Goal: Transaction & Acquisition: Purchase product/service

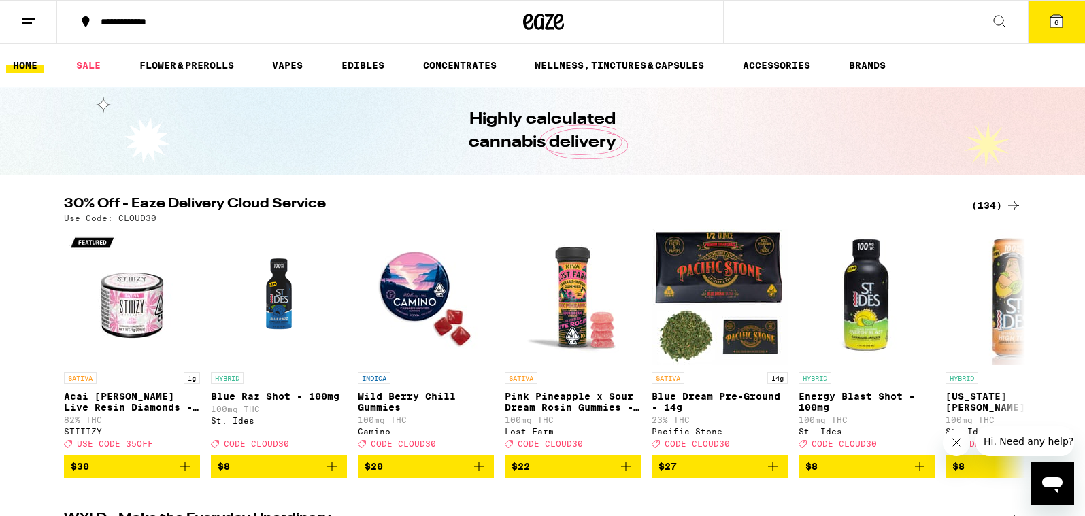
click at [990, 200] on div "(134)" at bounding box center [996, 205] width 50 height 16
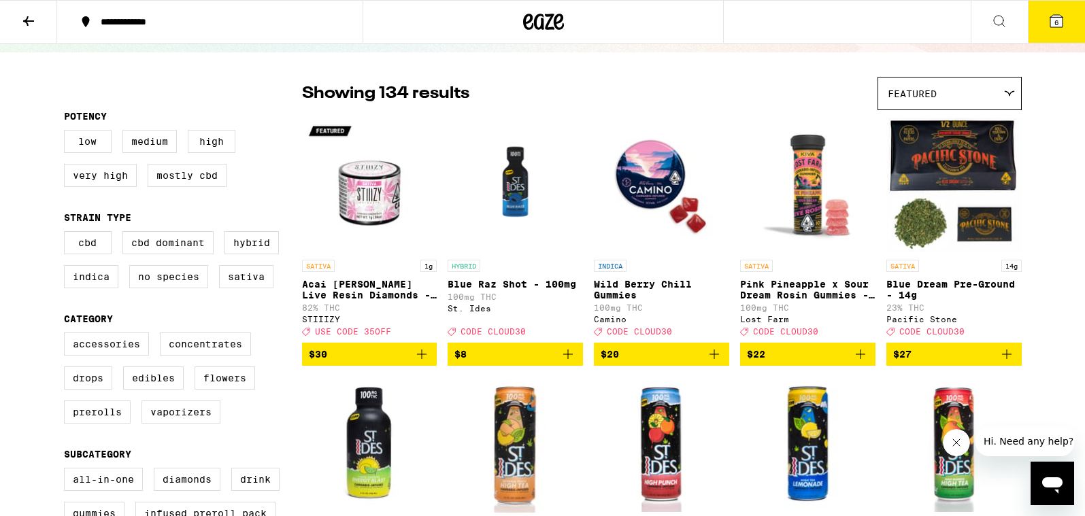
scroll to position [79, 0]
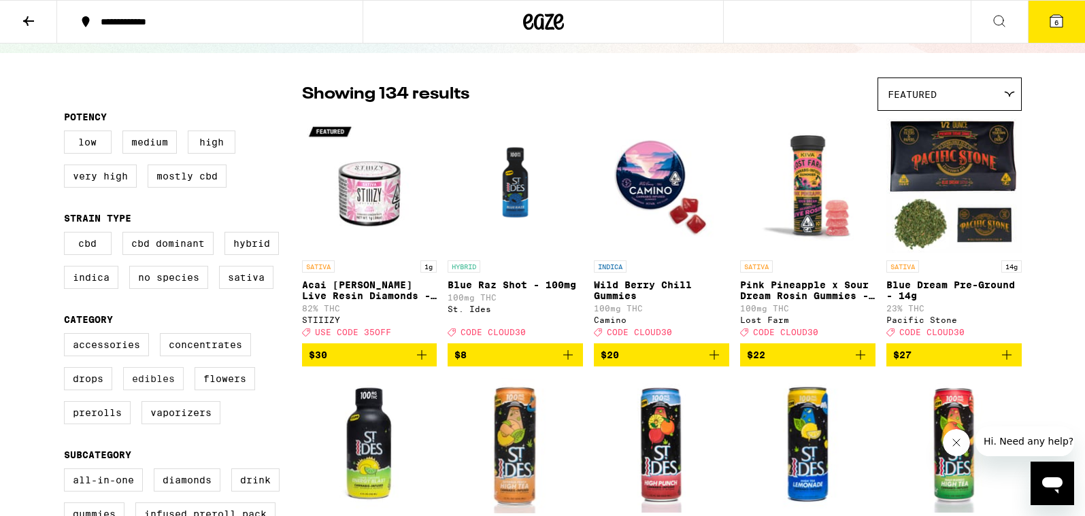
click at [164, 390] on label "Edibles" at bounding box center [153, 378] width 61 height 23
click at [67, 336] on input "Edibles" at bounding box center [67, 335] width 1 height 1
checkbox input "true"
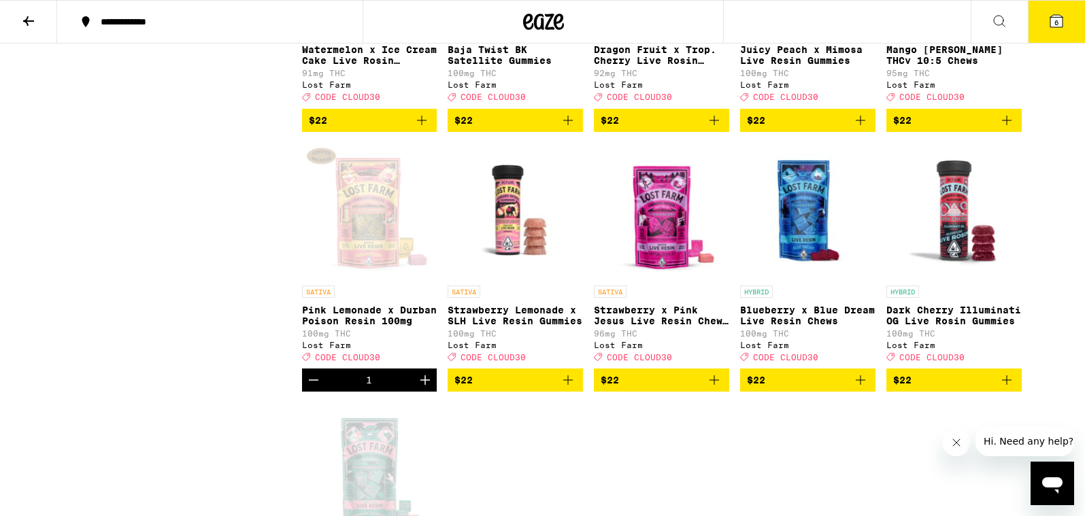
scroll to position [1620, 0]
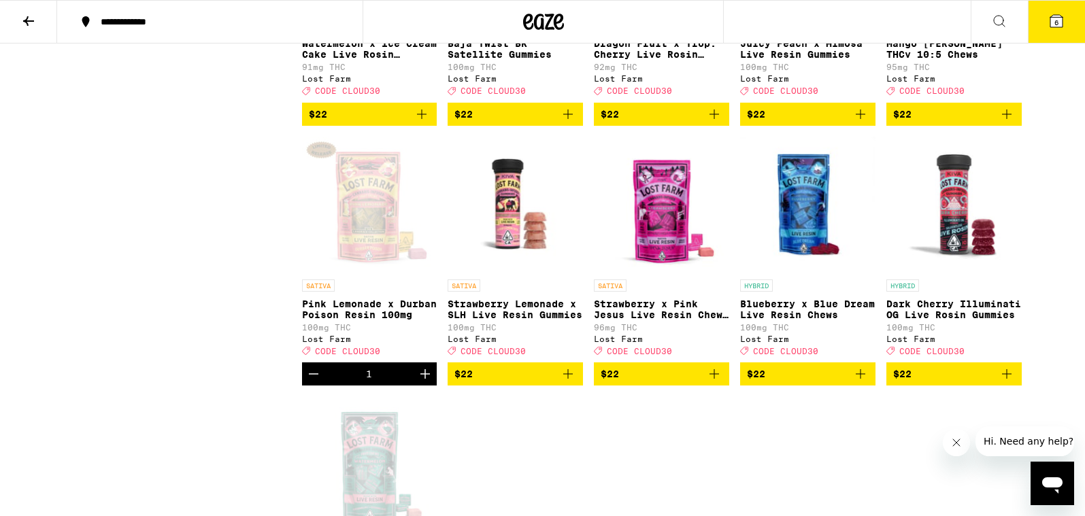
click at [1056, 15] on icon at bounding box center [1056, 21] width 12 height 12
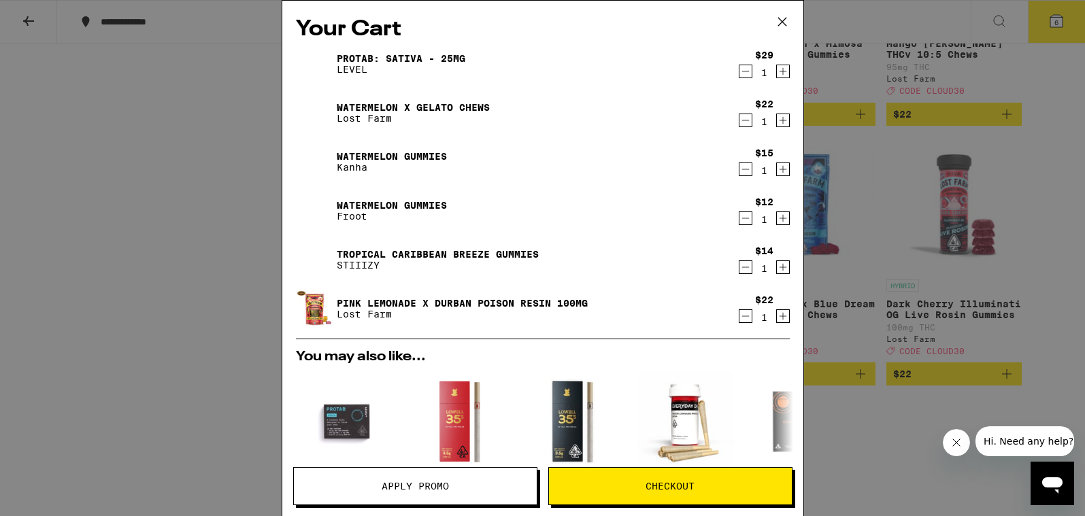
click at [746, 76] on icon "Decrement" at bounding box center [745, 71] width 12 height 16
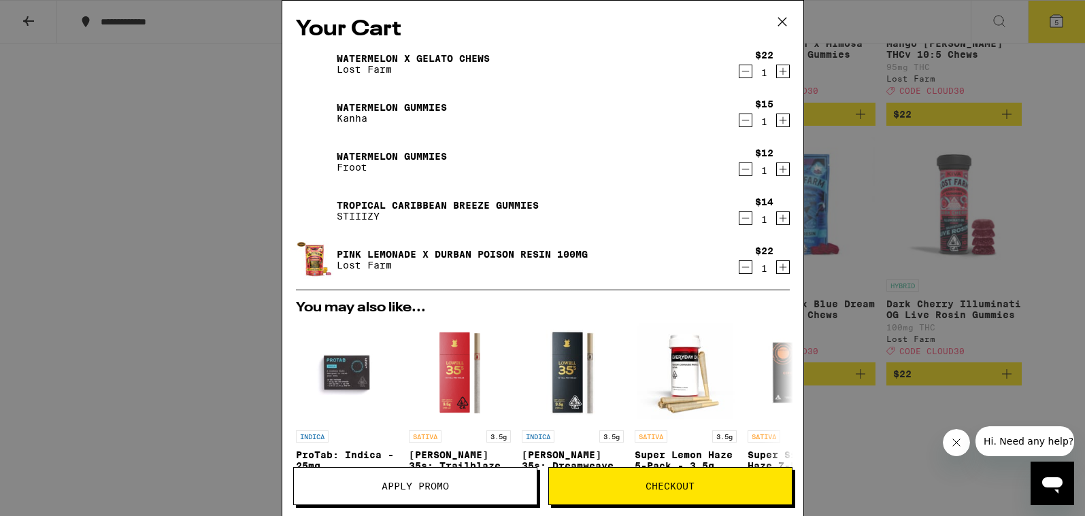
click at [746, 76] on icon "Decrement" at bounding box center [745, 71] width 12 height 16
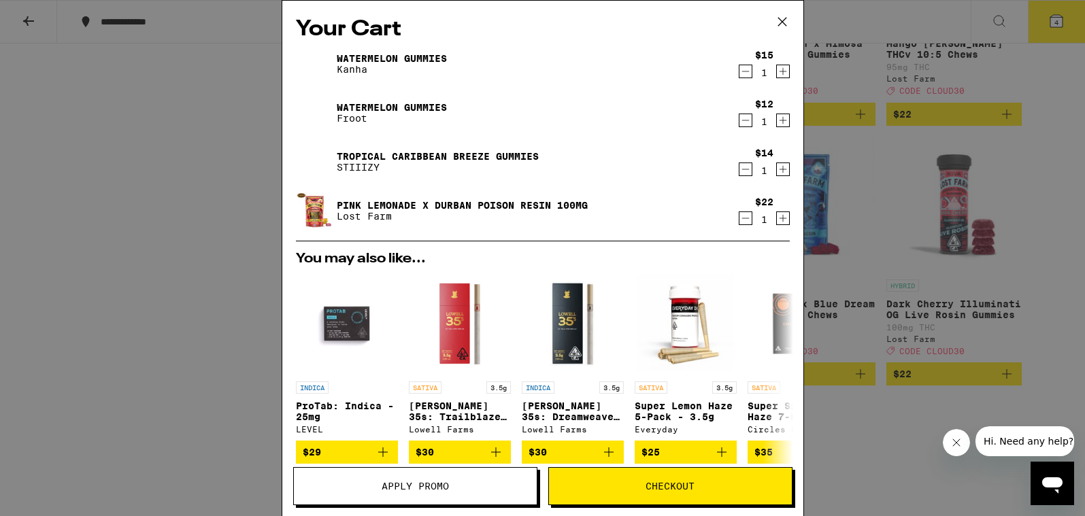
click at [746, 76] on icon "Decrement" at bounding box center [745, 71] width 12 height 16
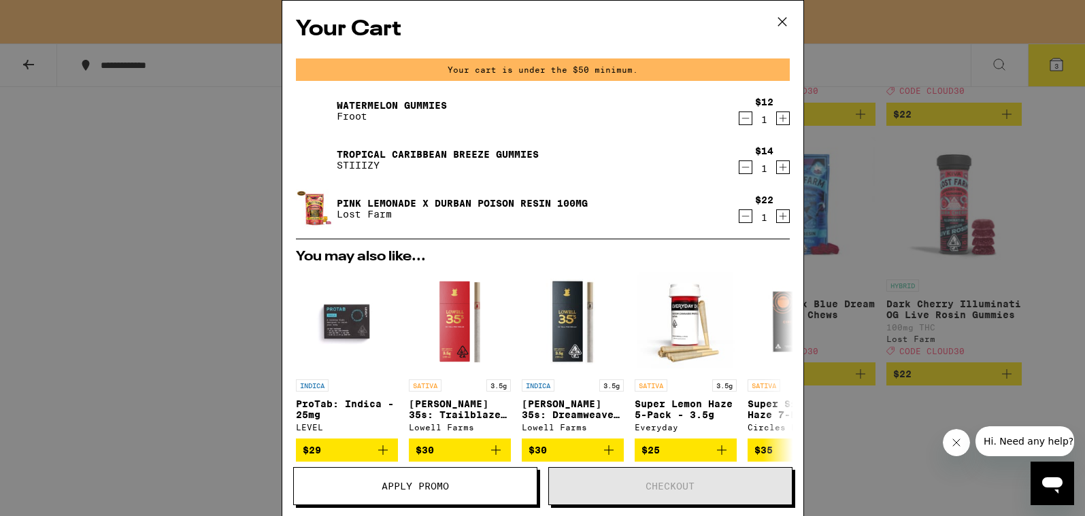
click at [745, 115] on icon "Decrement" at bounding box center [745, 118] width 12 height 16
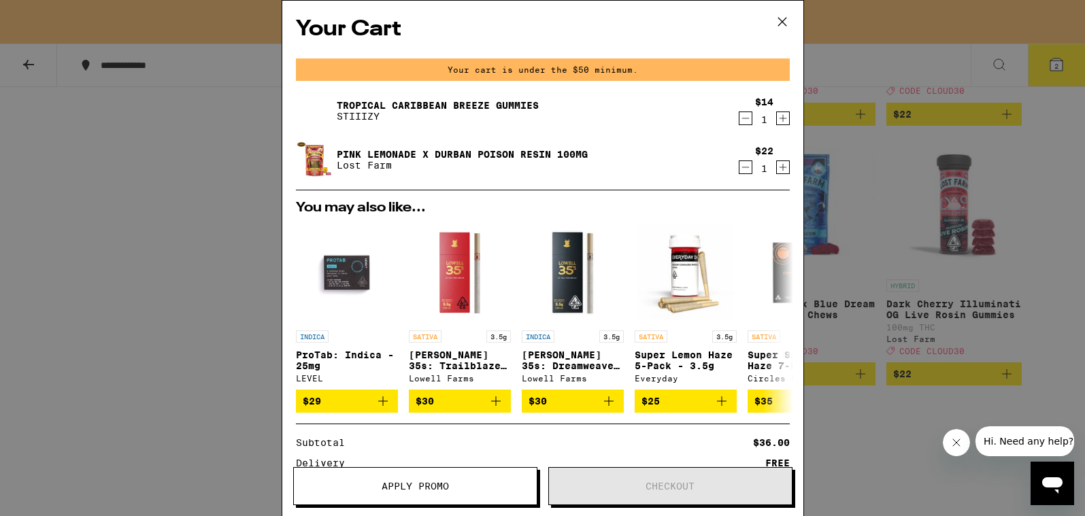
click at [745, 118] on icon "Decrement" at bounding box center [745, 118] width 12 height 16
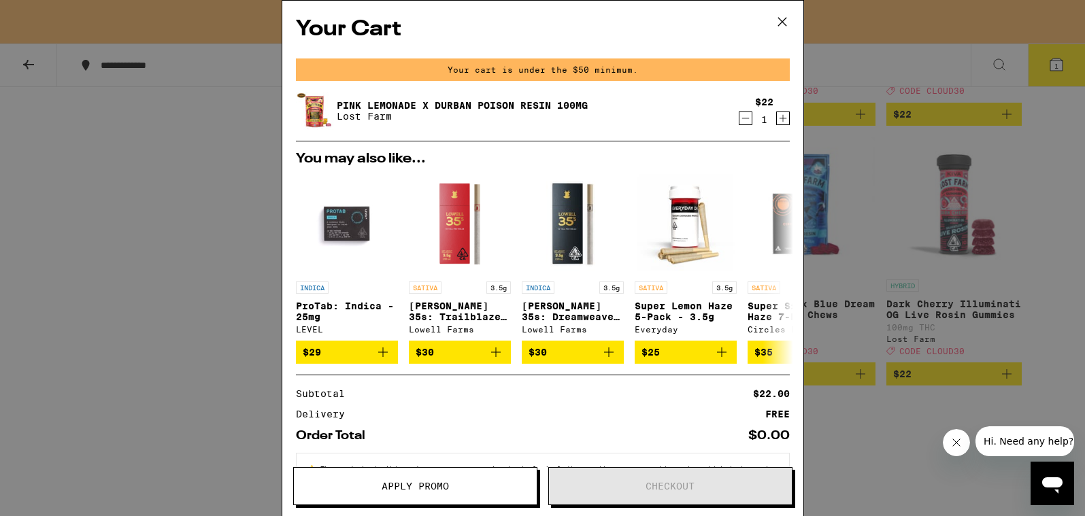
click at [745, 121] on icon "Decrement" at bounding box center [745, 118] width 12 height 16
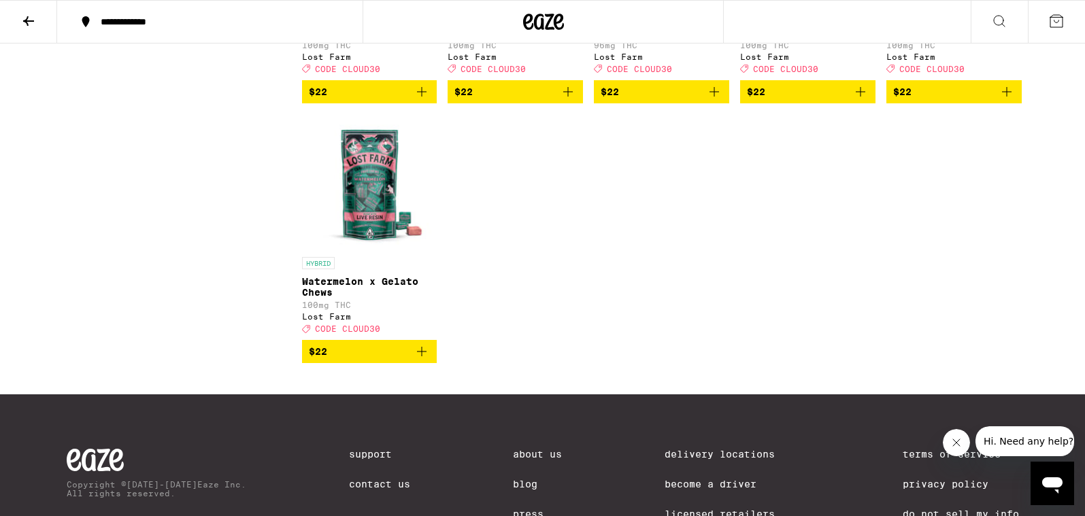
scroll to position [1905, 0]
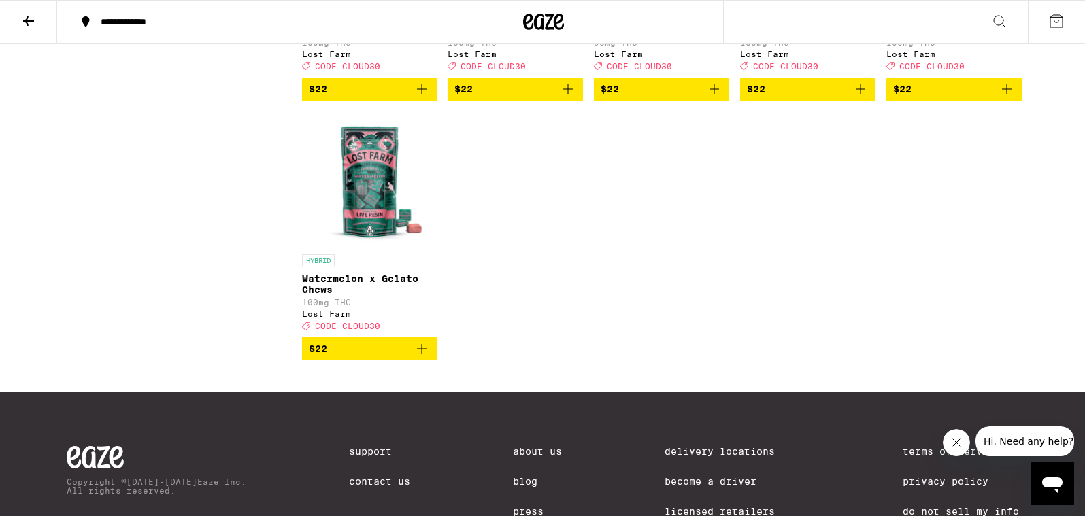
click at [424, 357] on icon "Add to bag" at bounding box center [422, 349] width 16 height 16
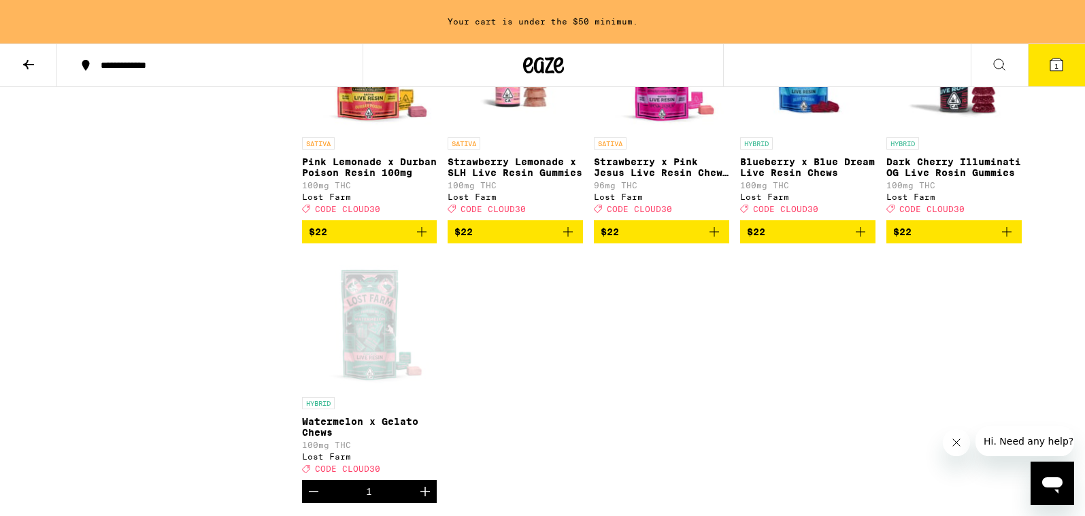
scroll to position [1778, 0]
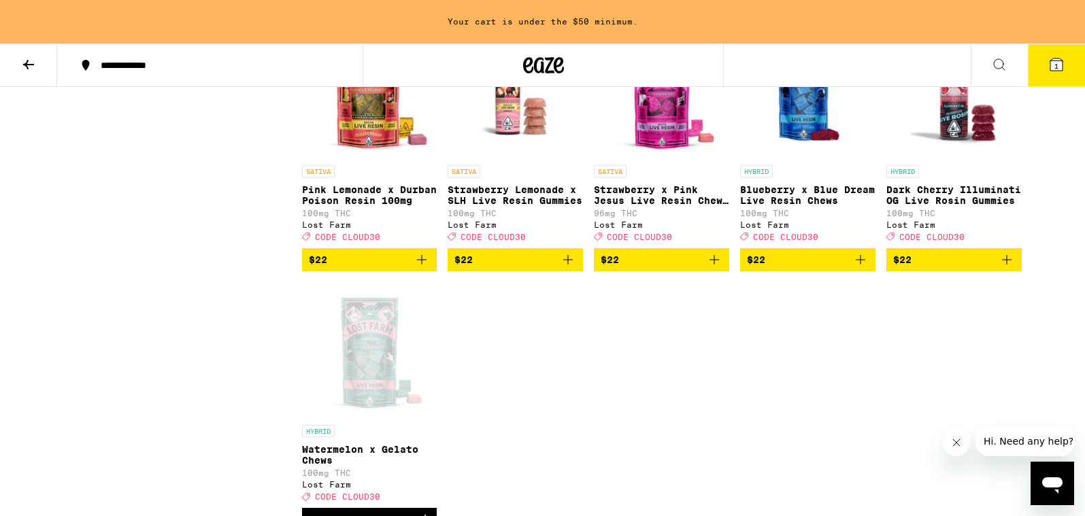
click at [424, 265] on icon "Add to bag" at bounding box center [422, 260] width 10 height 10
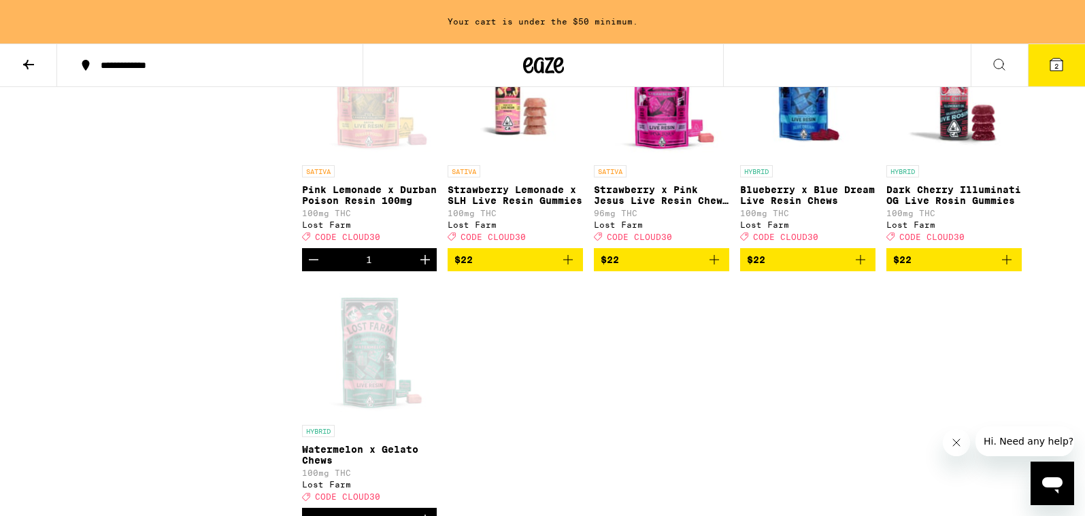
click at [714, 268] on icon "Add to bag" at bounding box center [714, 260] width 16 height 16
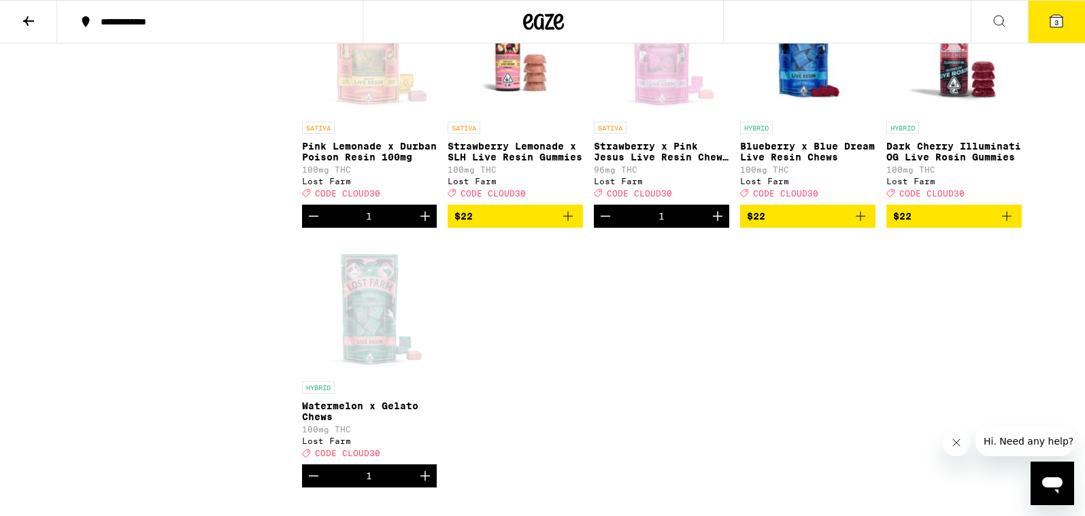
scroll to position [1734, 0]
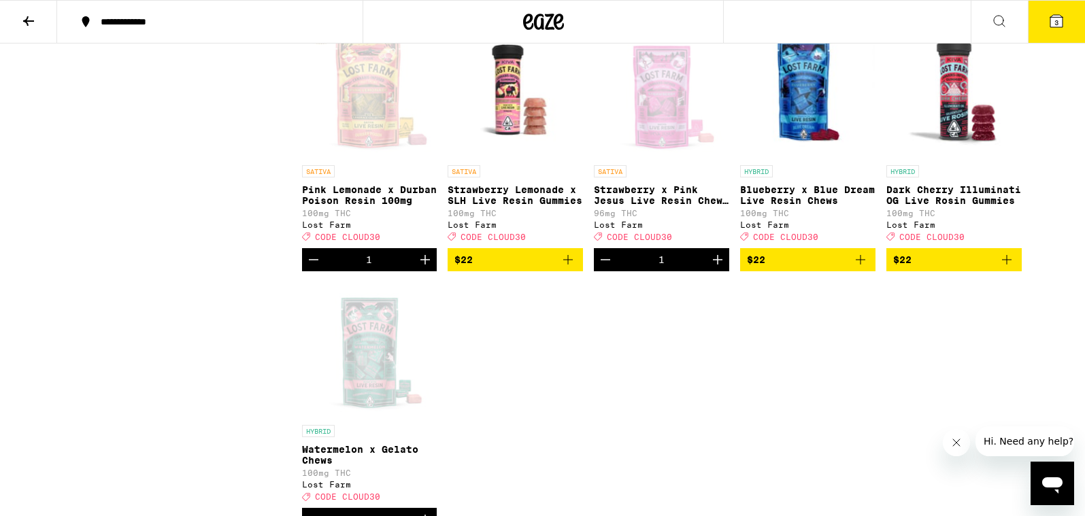
click at [860, 265] on icon "Add to bag" at bounding box center [861, 260] width 10 height 10
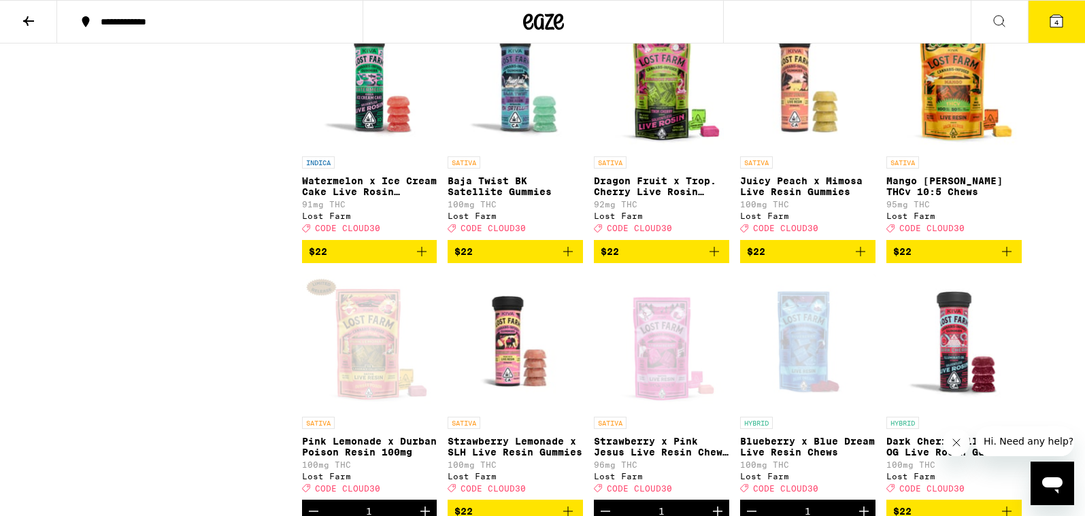
scroll to position [1481, 0]
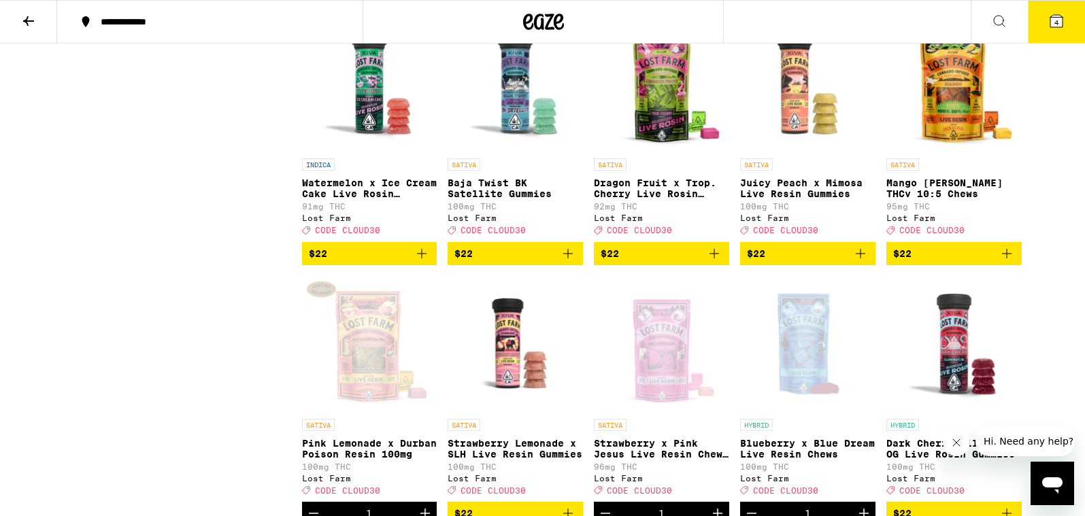
click at [1010, 262] on icon "Add to bag" at bounding box center [1006, 254] width 16 height 16
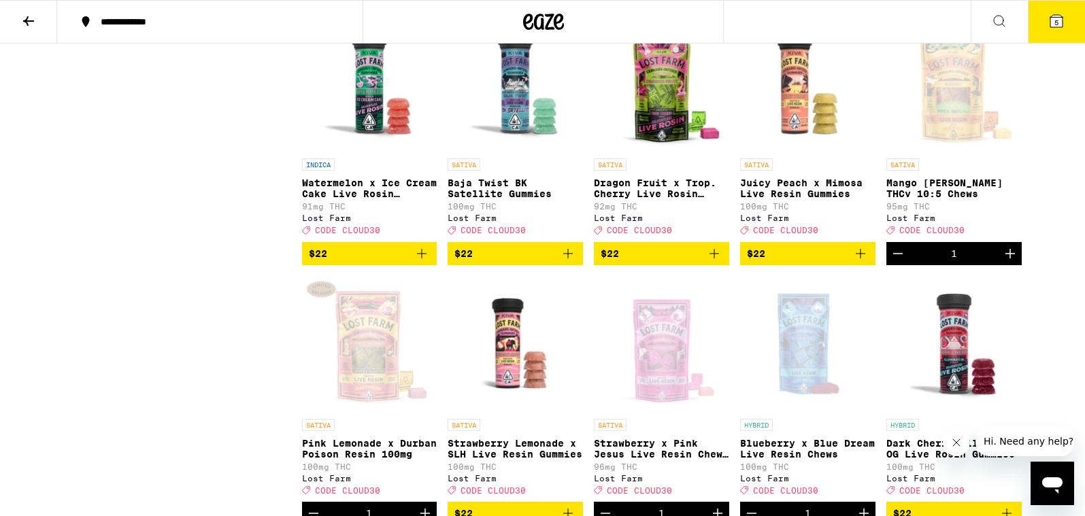
click at [715, 262] on icon "Add to bag" at bounding box center [714, 254] width 16 height 16
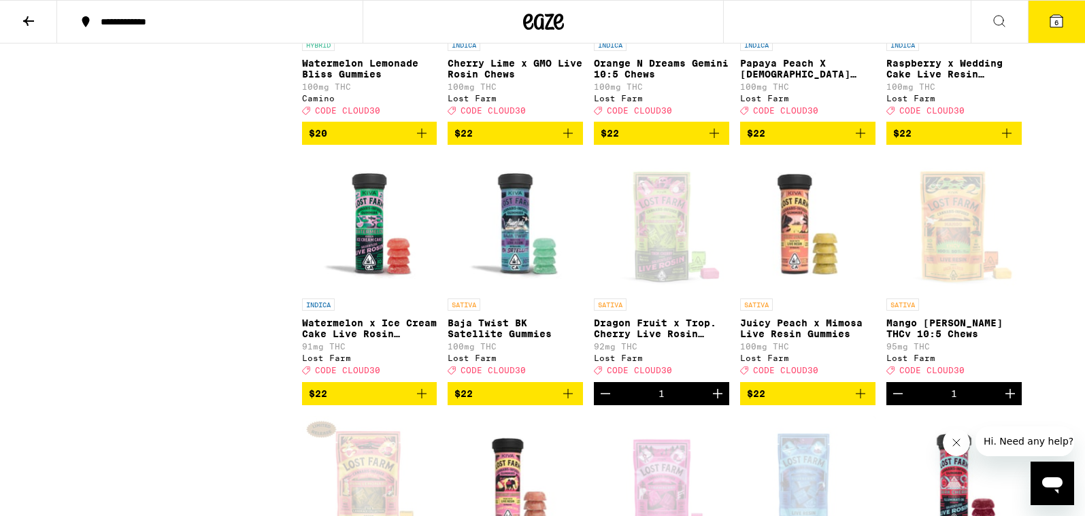
scroll to position [1210, 0]
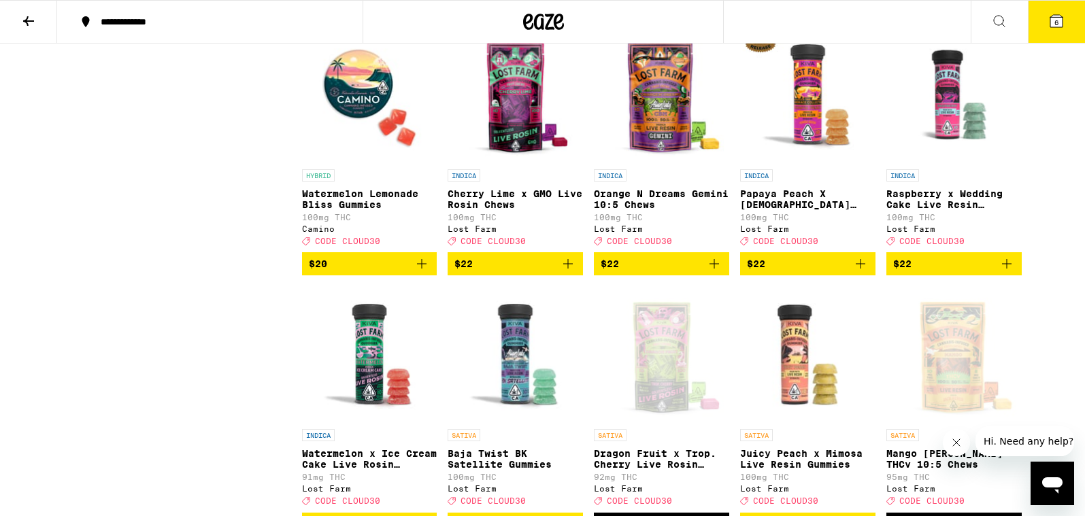
click at [714, 269] on icon "Add to bag" at bounding box center [714, 264] width 10 height 10
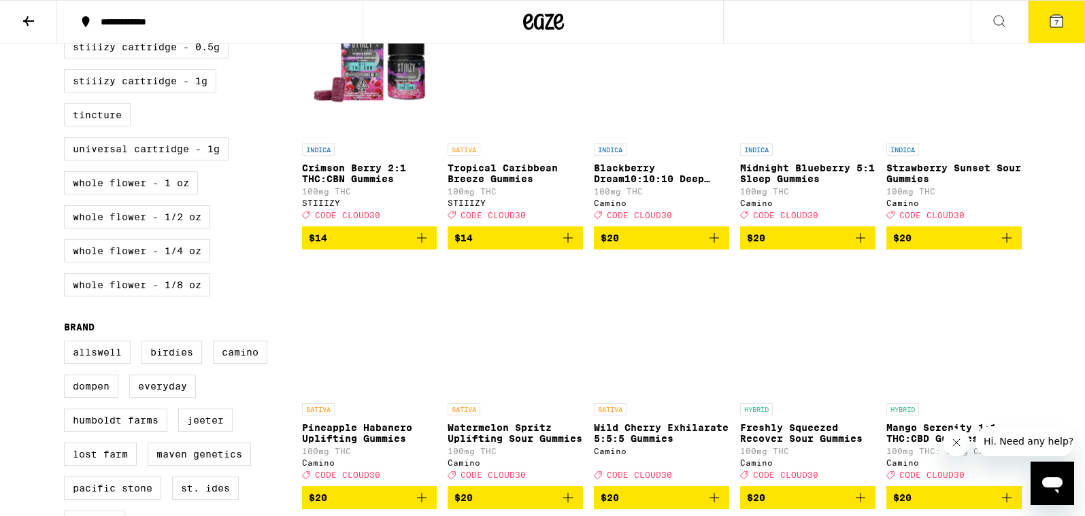
scroll to position [718, 0]
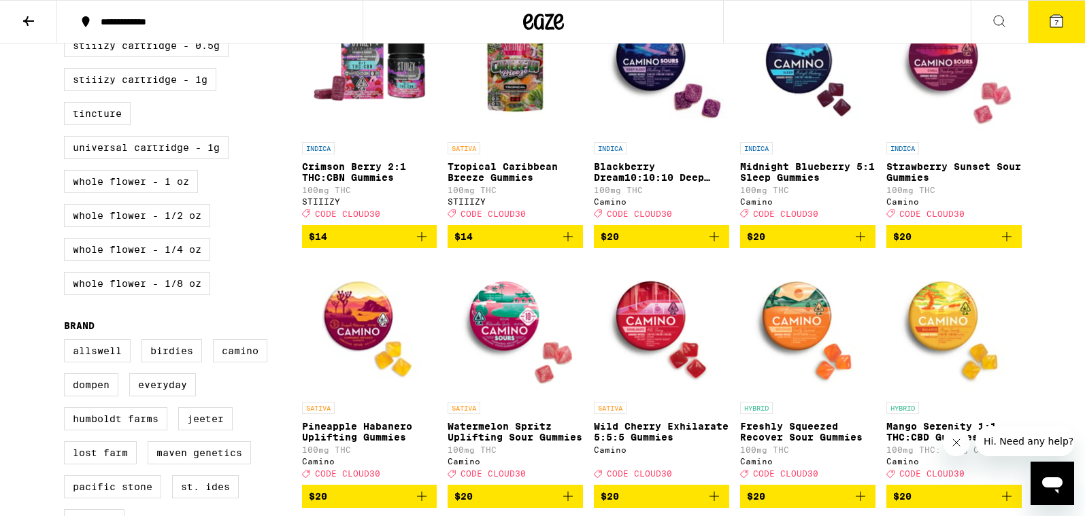
click at [1059, 24] on icon at bounding box center [1056, 21] width 12 height 12
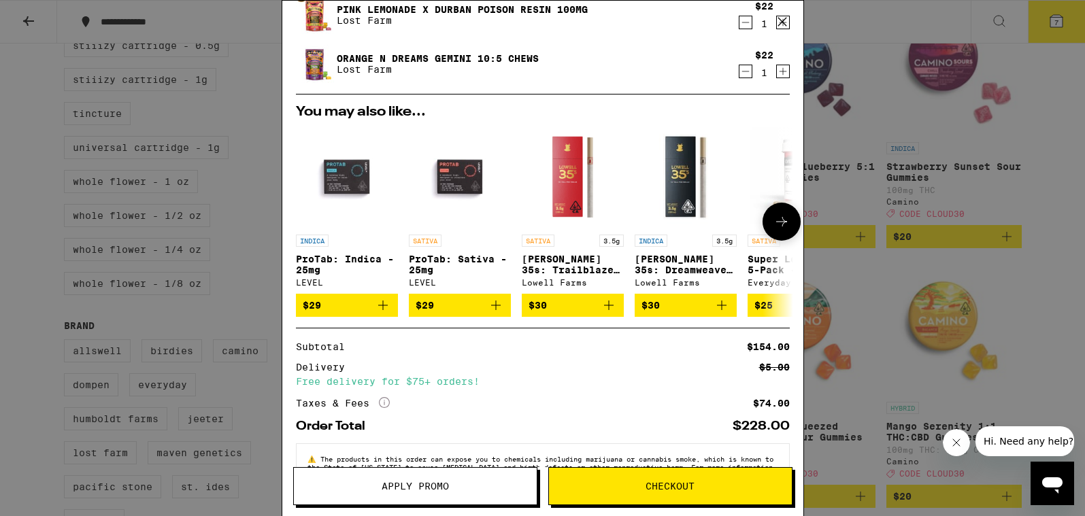
scroll to position [342, 0]
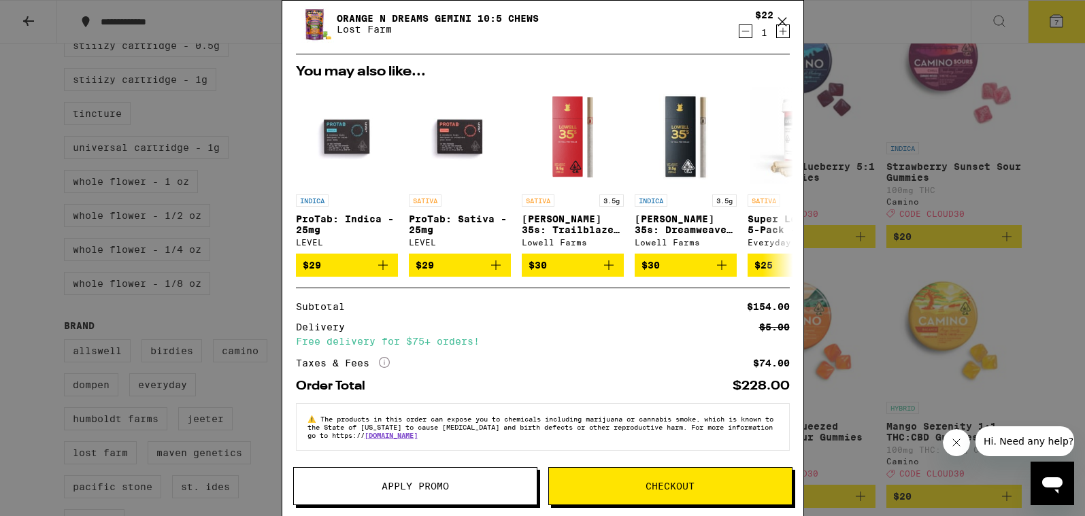
click at [465, 482] on span "Apply Promo" at bounding box center [415, 487] width 243 height 10
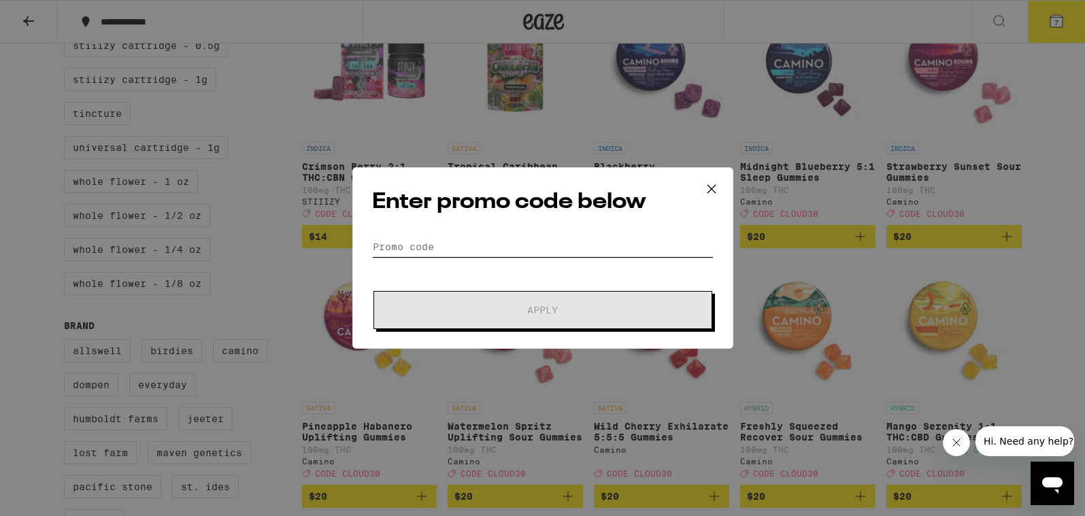
click at [448, 243] on input "Promo Code" at bounding box center [542, 247] width 341 height 20
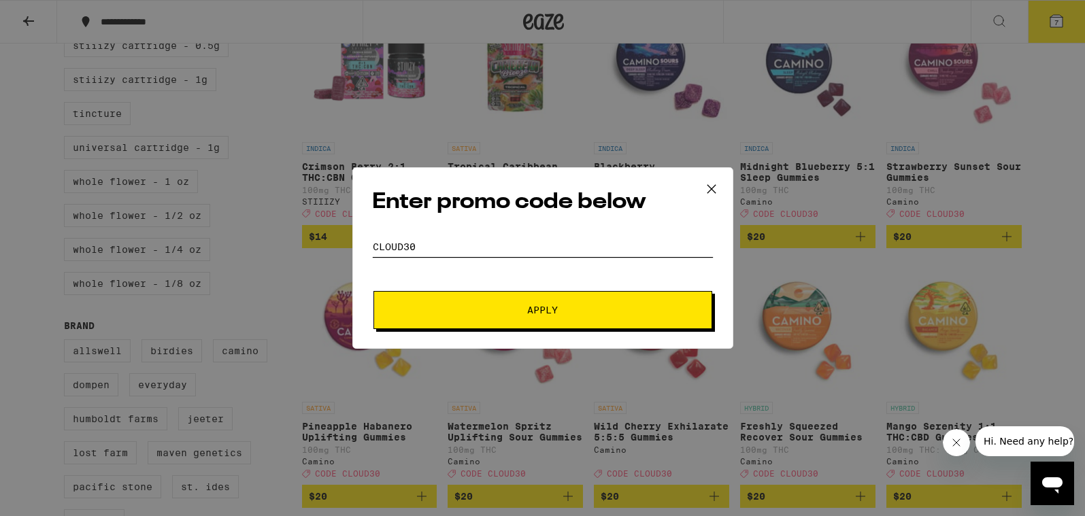
type input "CLOUD30"
click at [570, 303] on button "Apply" at bounding box center [542, 310] width 339 height 38
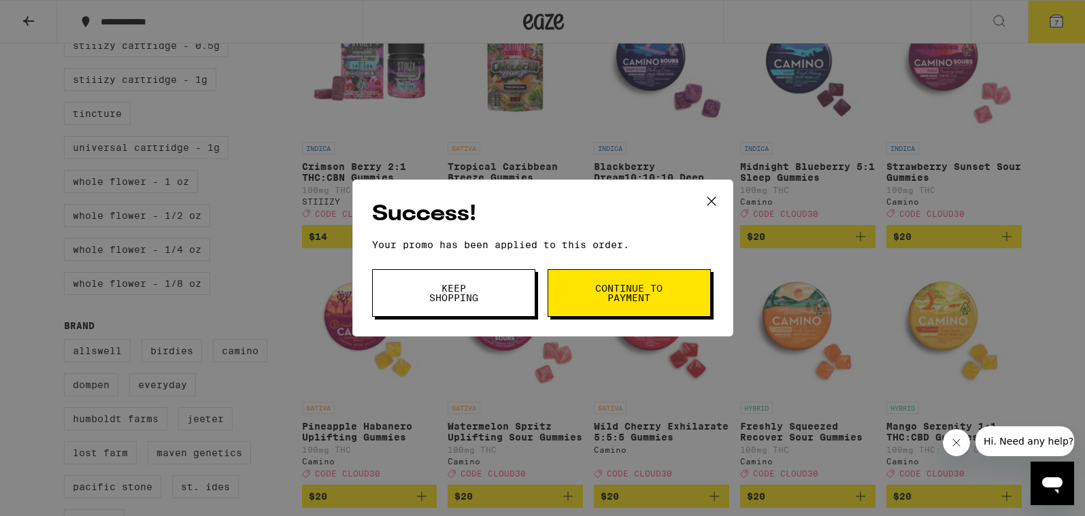
click at [605, 296] on span "Continue to payment" at bounding box center [628, 293] width 69 height 19
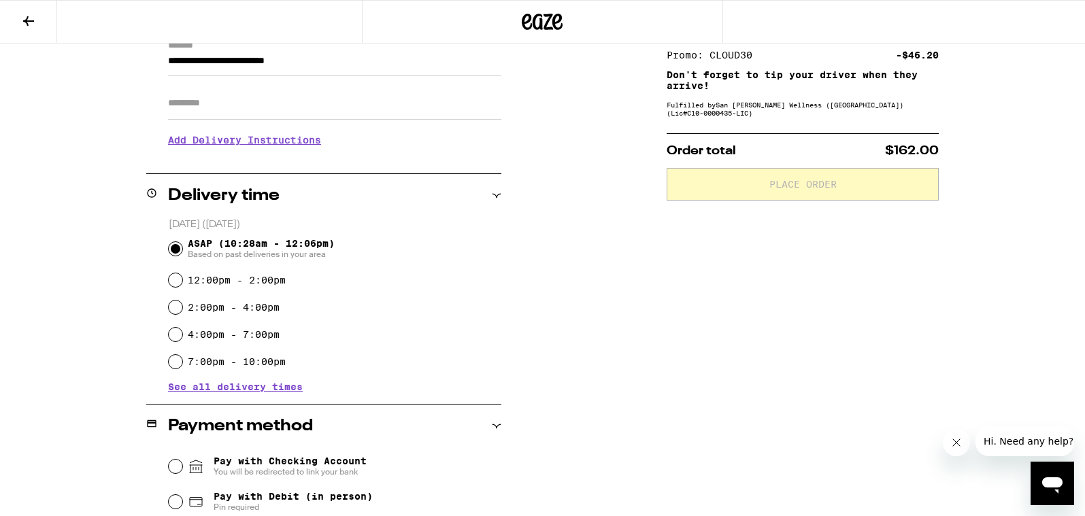
scroll to position [213, 0]
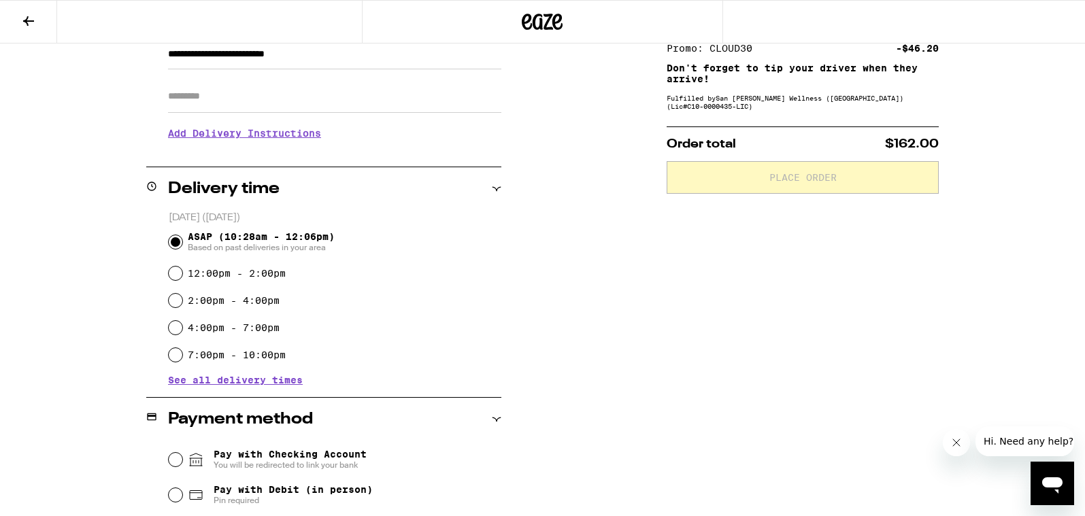
click at [270, 278] on label "12:00pm - 2:00pm" at bounding box center [237, 273] width 98 height 11
click at [182, 278] on input "12:00pm - 2:00pm" at bounding box center [176, 274] width 14 height 14
radio input "true"
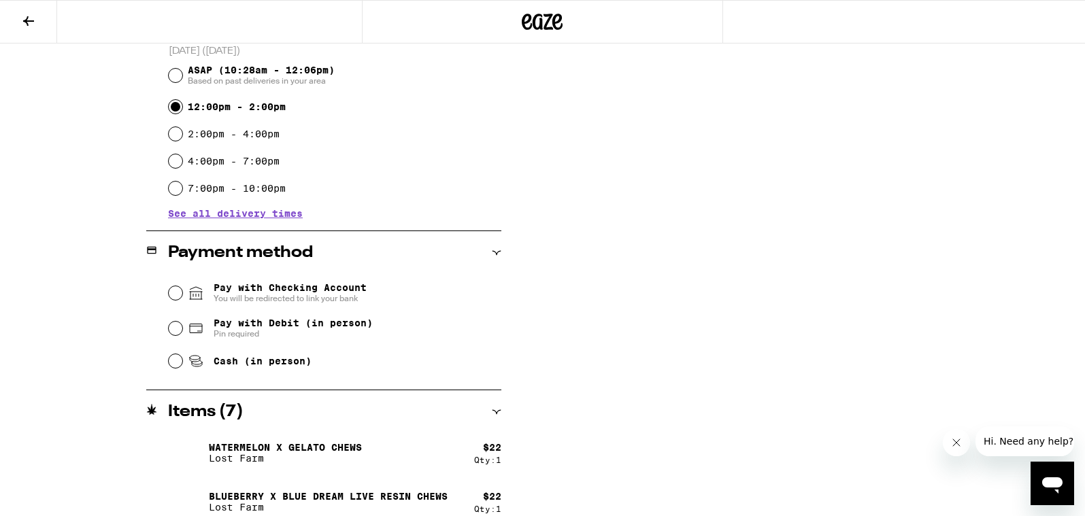
scroll to position [384, 0]
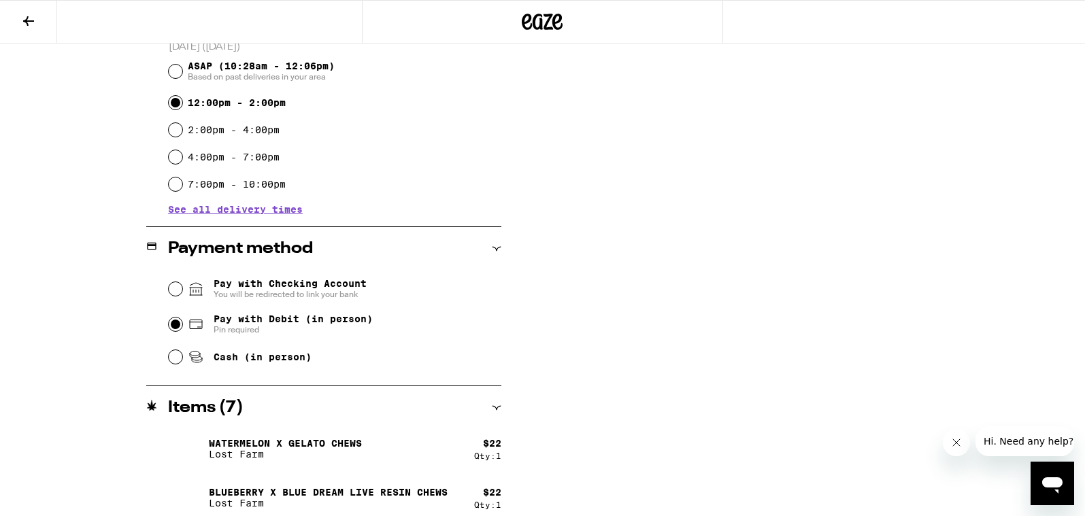
click at [178, 326] on input "Pay with Debit (in person) Pin required" at bounding box center [176, 325] width 14 height 14
radio input "true"
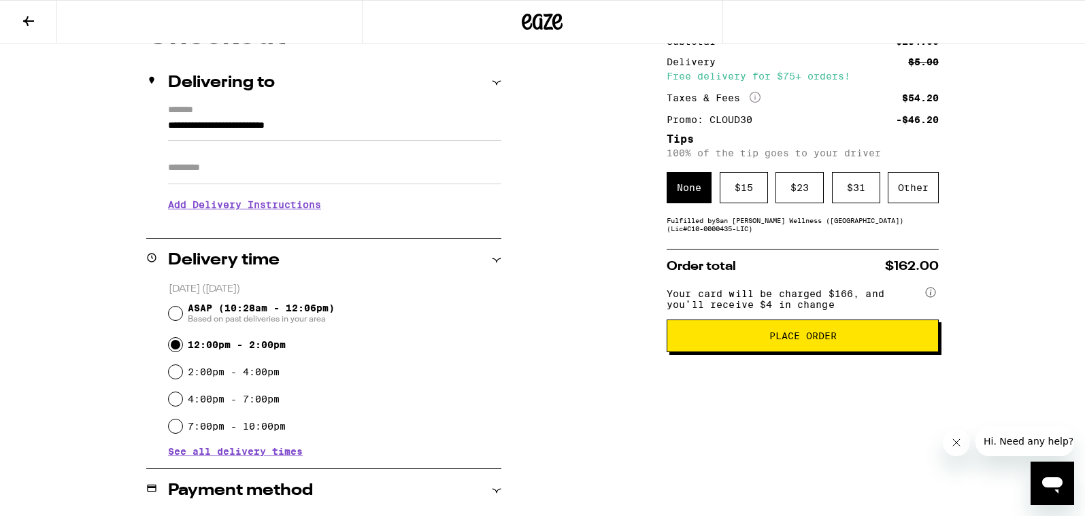
scroll to position [140, 0]
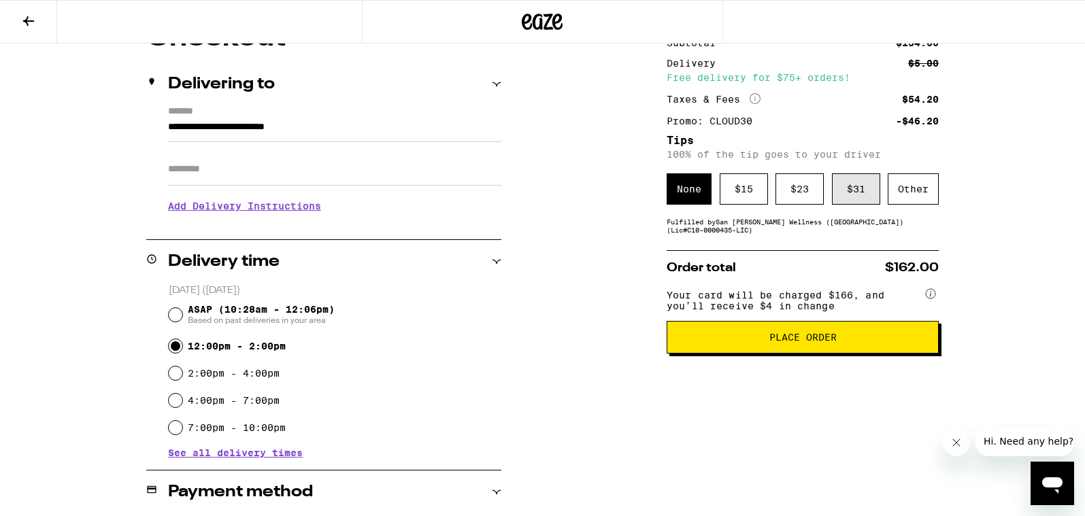
click at [842, 203] on div "$ 31" at bounding box center [856, 188] width 48 height 31
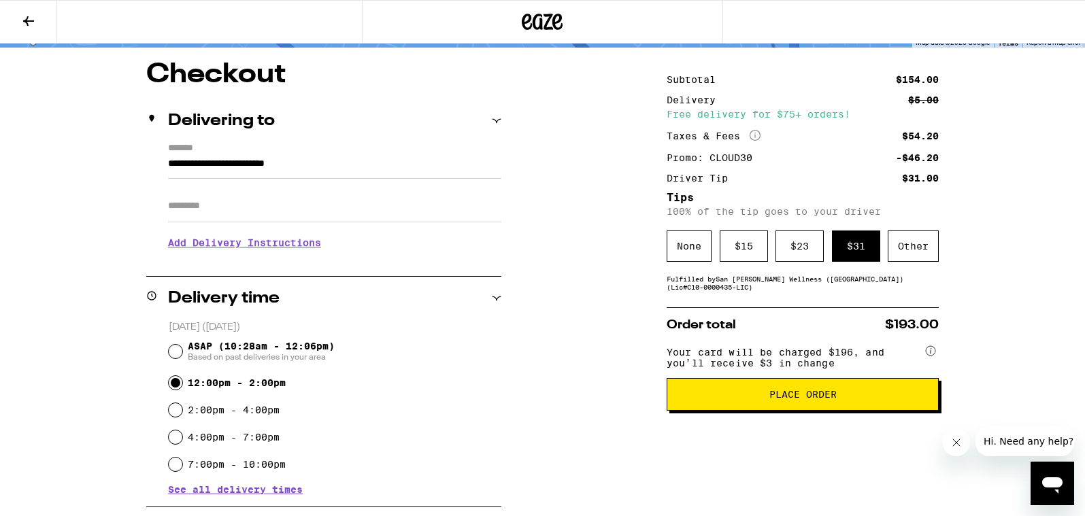
scroll to position [103, 0]
click at [781, 400] on span "Place Order" at bounding box center [802, 395] width 67 height 10
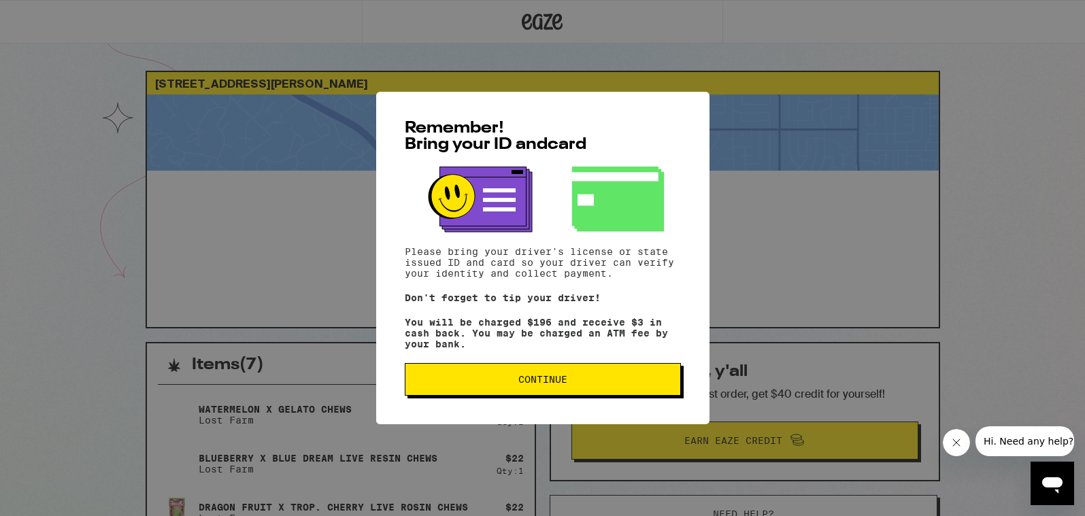
click at [526, 383] on span "Continue" at bounding box center [542, 380] width 49 height 10
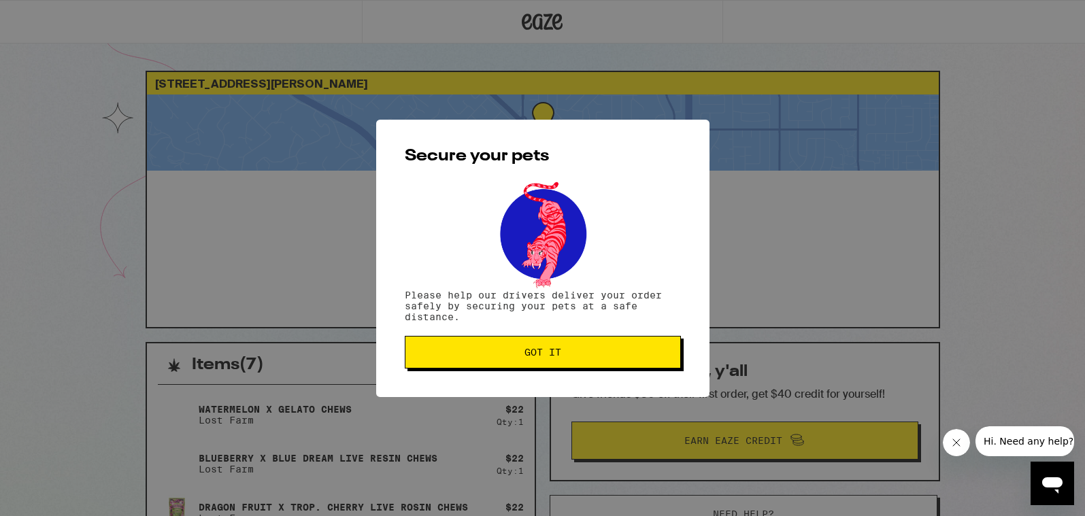
click at [573, 346] on button "Got it" at bounding box center [543, 352] width 276 height 33
